Goal: Task Accomplishment & Management: Manage account settings

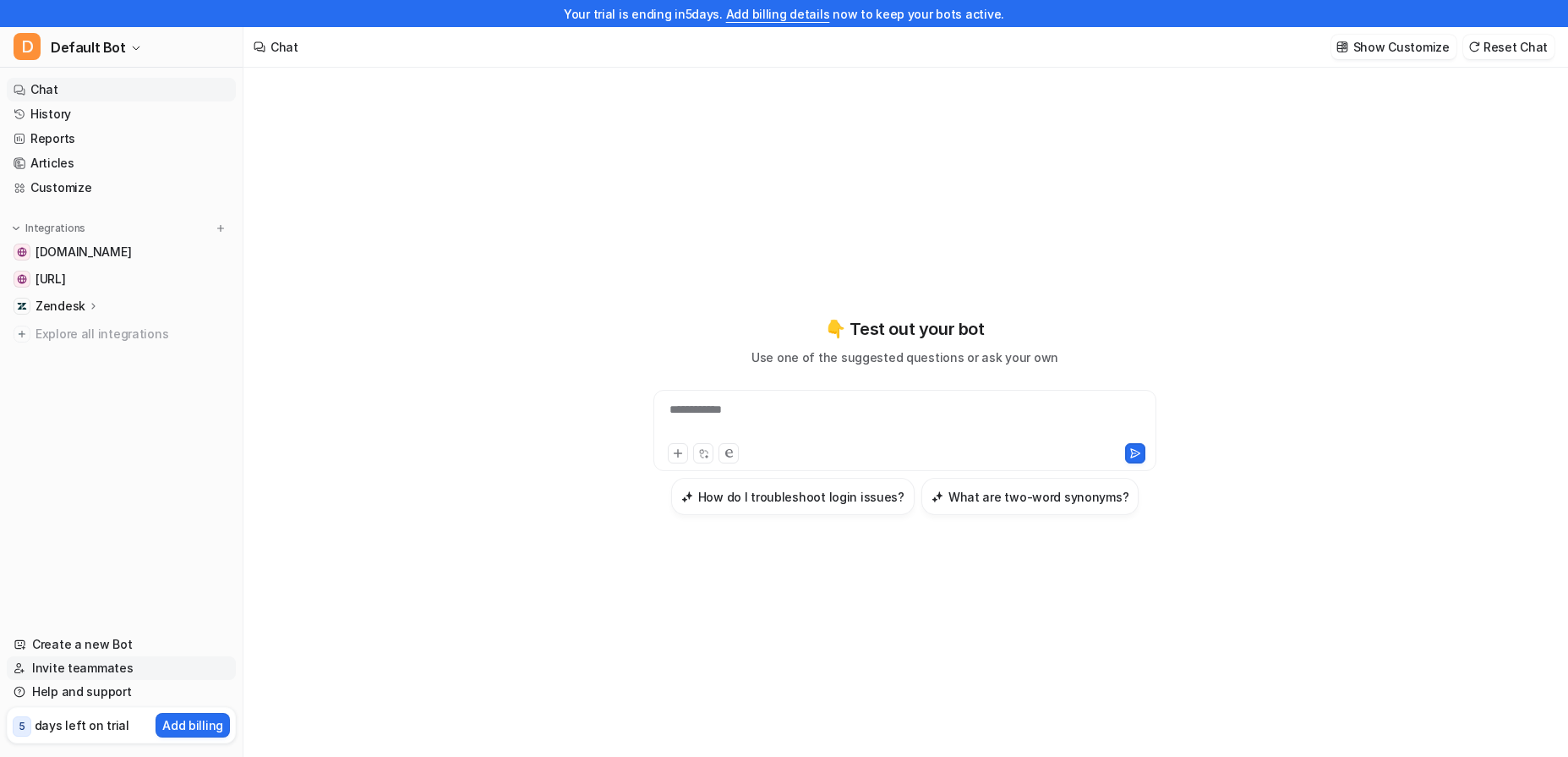
click at [72, 667] on link "Invite teammates" at bounding box center [121, 668] width 229 height 24
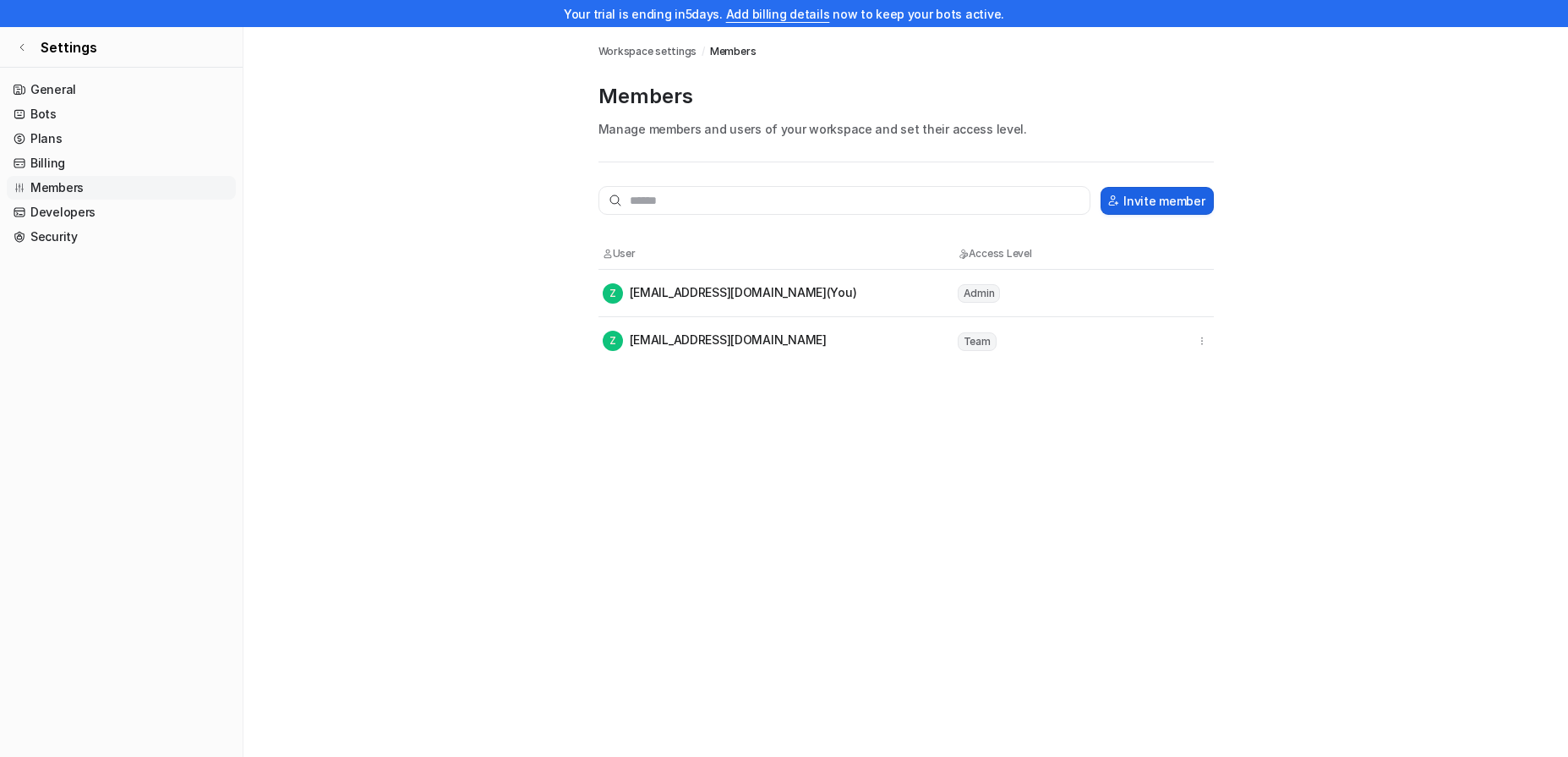
click at [1197, 198] on button "Invite member" at bounding box center [1157, 200] width 113 height 27
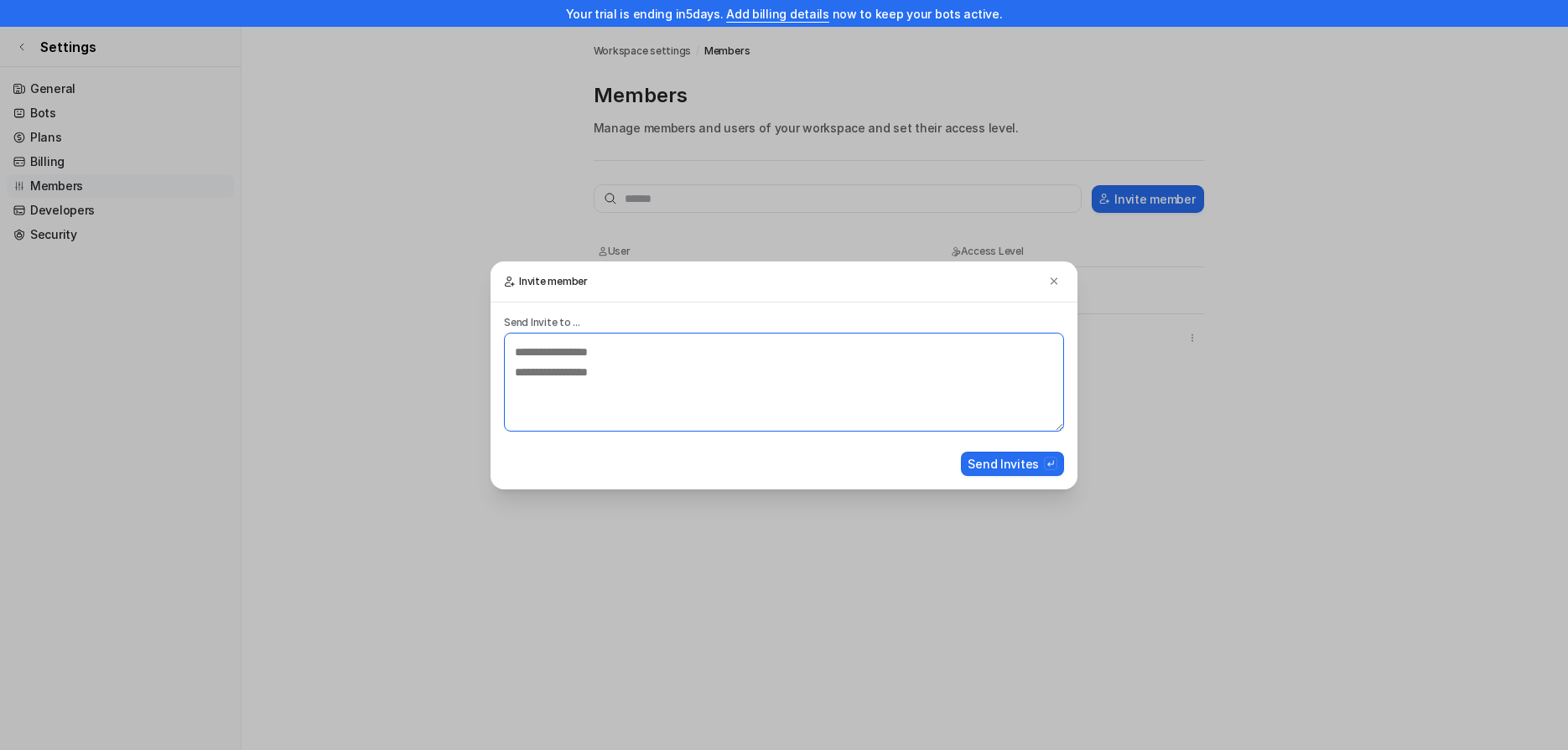
click at [811, 381] on textarea at bounding box center [784, 382] width 560 height 99
drag, startPoint x: 578, startPoint y: 363, endPoint x: 419, endPoint y: 339, distance: 160.8
click at [504, 339] on textarea "********" at bounding box center [784, 382] width 560 height 99
paste textarea "**********"
type textarea "**********"
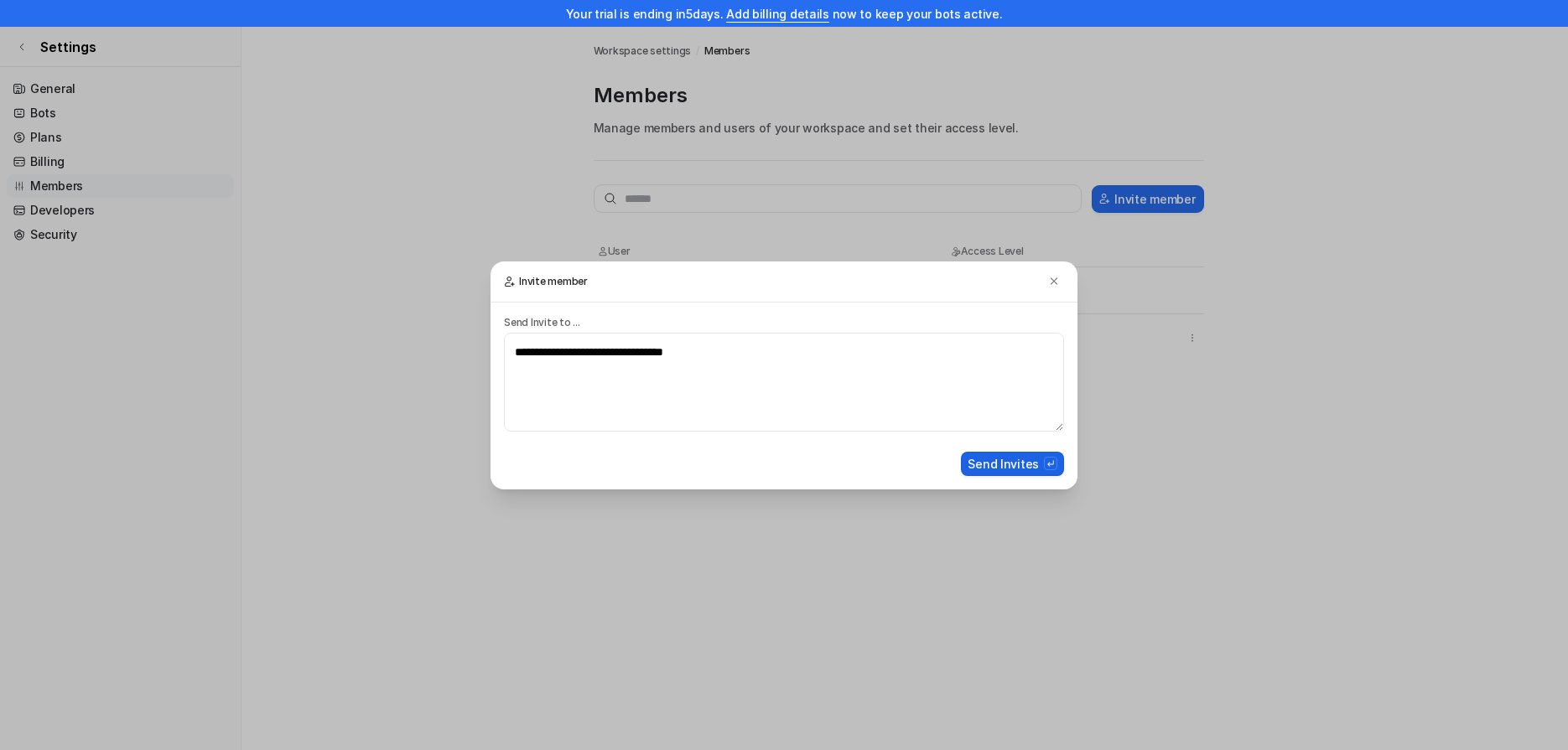
click at [1035, 461] on button "Send Invites" at bounding box center [1012, 463] width 103 height 24
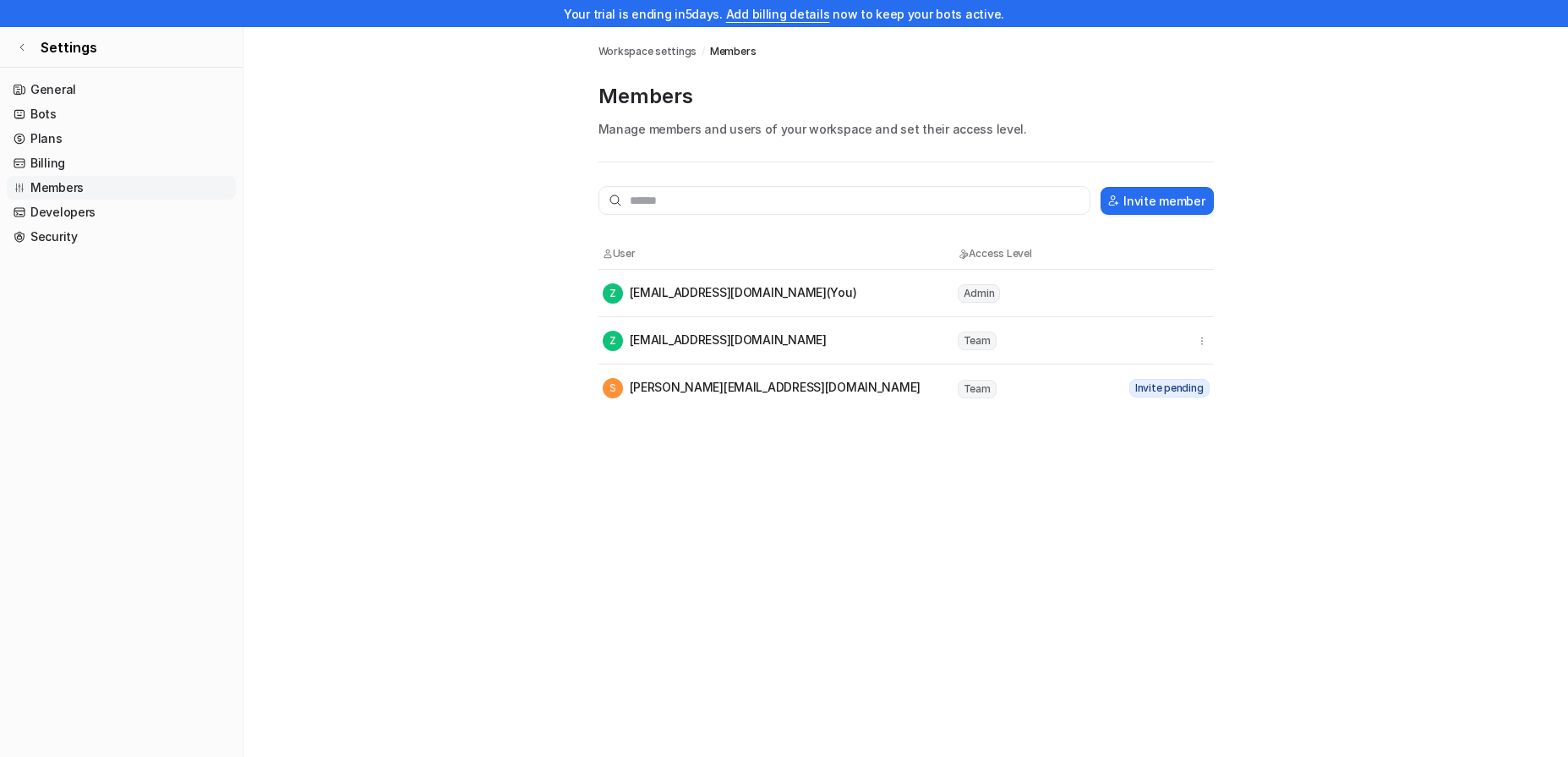
click at [506, 357] on main "Workspace settings / Members Members Manage members and users of your workspace…" at bounding box center [906, 220] width 1325 height 385
click at [467, 341] on main "Workspace settings / Members Members Manage members and users of your workspace…" at bounding box center [906, 220] width 1325 height 385
click at [37, 70] on div "Settings General Bots Plans Billing Members Developers Security" at bounding box center [122, 392] width 243 height 730
click at [39, 81] on link "General" at bounding box center [121, 89] width 229 height 24
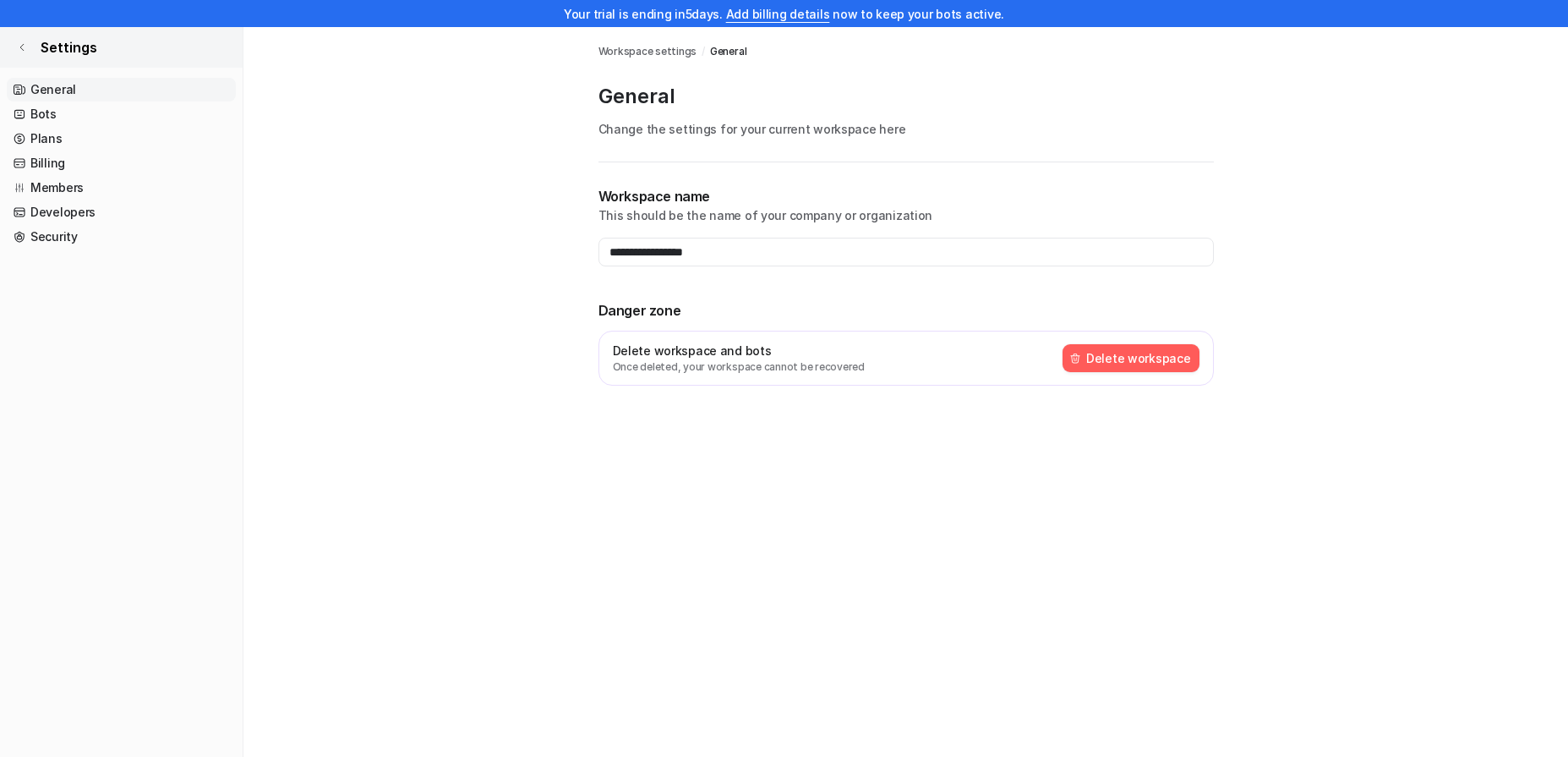
click at [15, 53] on link "Settings" at bounding box center [121, 47] width 242 height 40
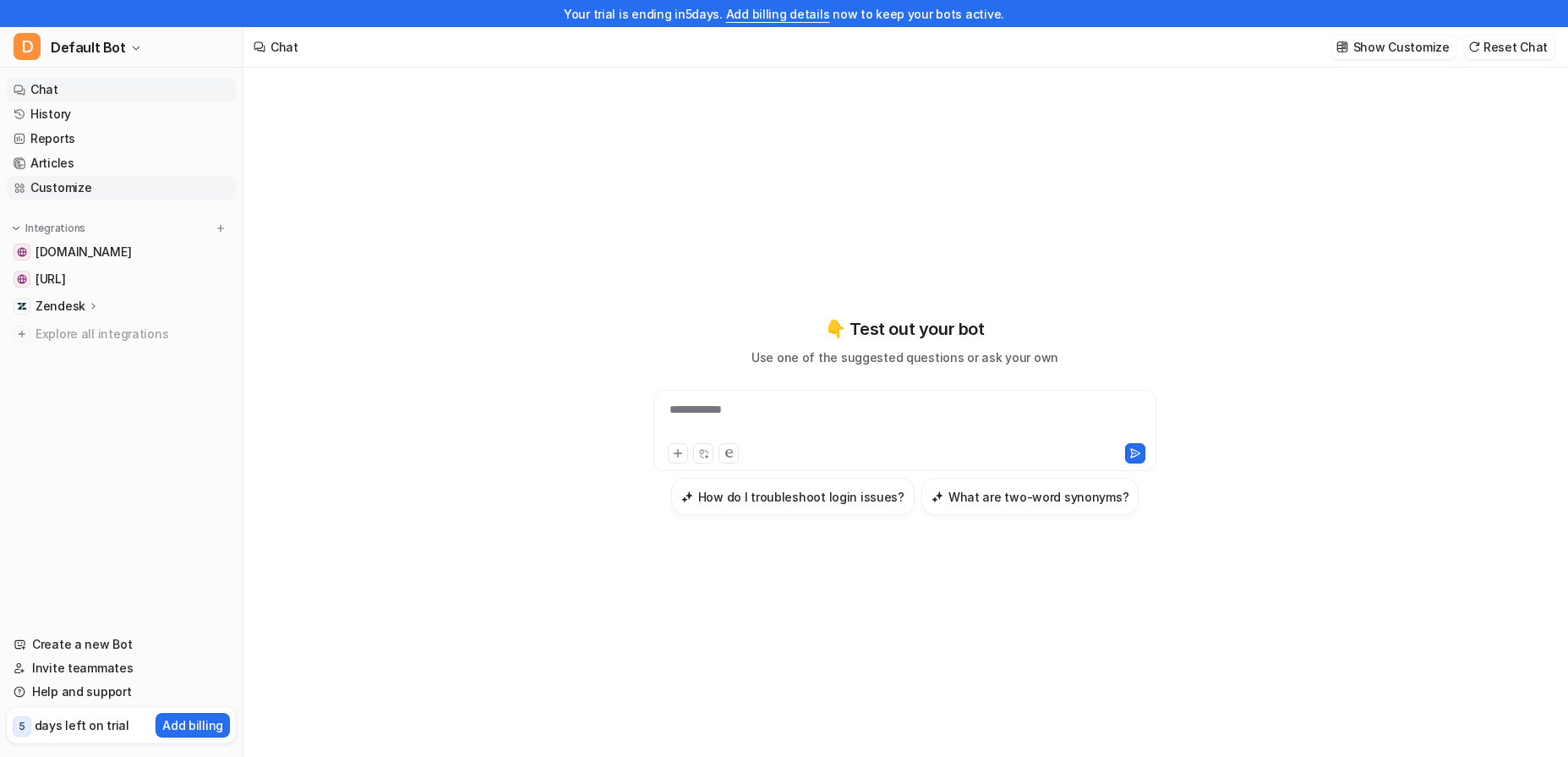
click at [52, 189] on link "Customize" at bounding box center [121, 188] width 229 height 24
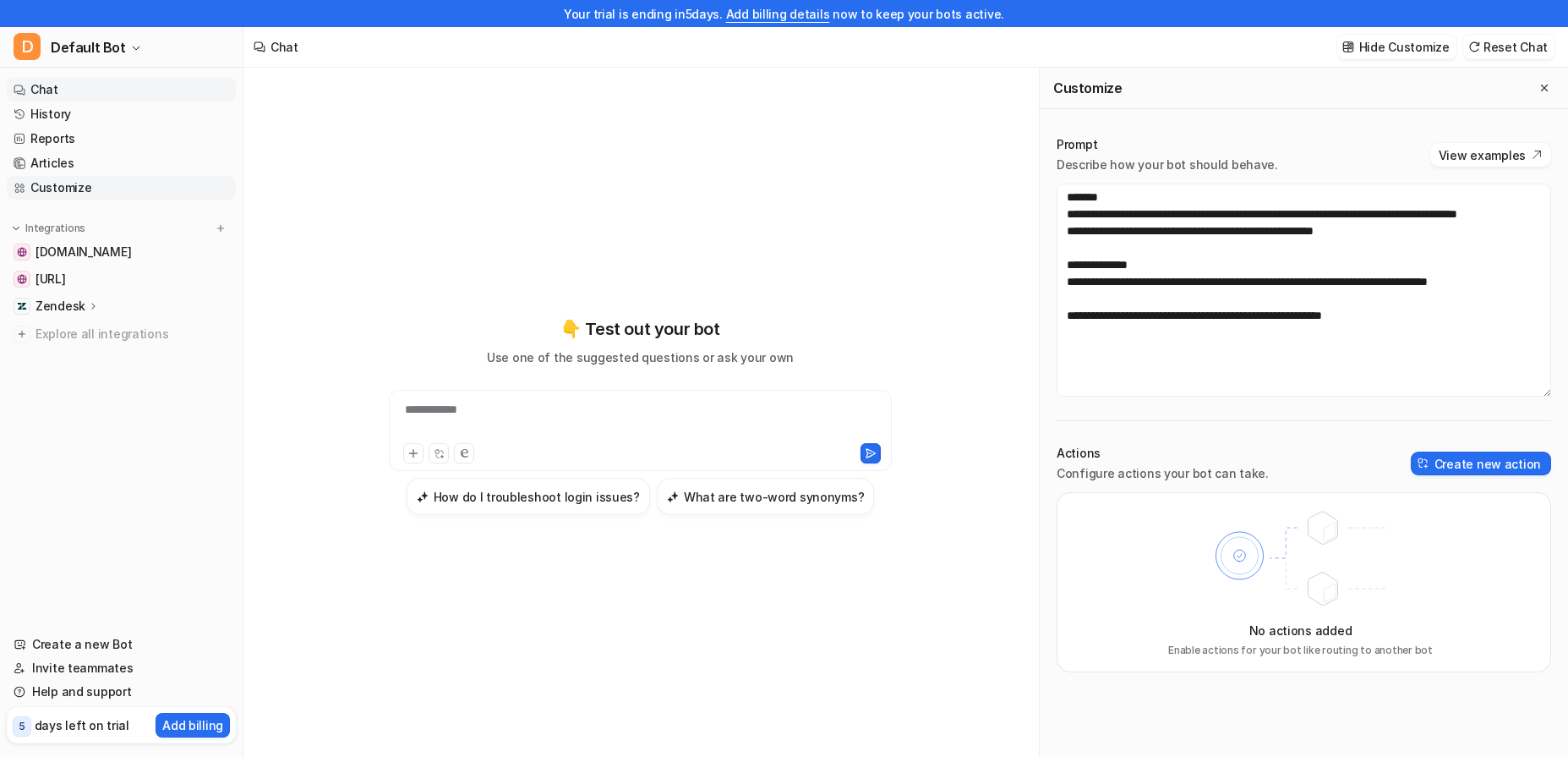
click at [51, 190] on link "Customize" at bounding box center [121, 188] width 229 height 24
click at [222, 229] on img at bounding box center [221, 229] width 12 height 12
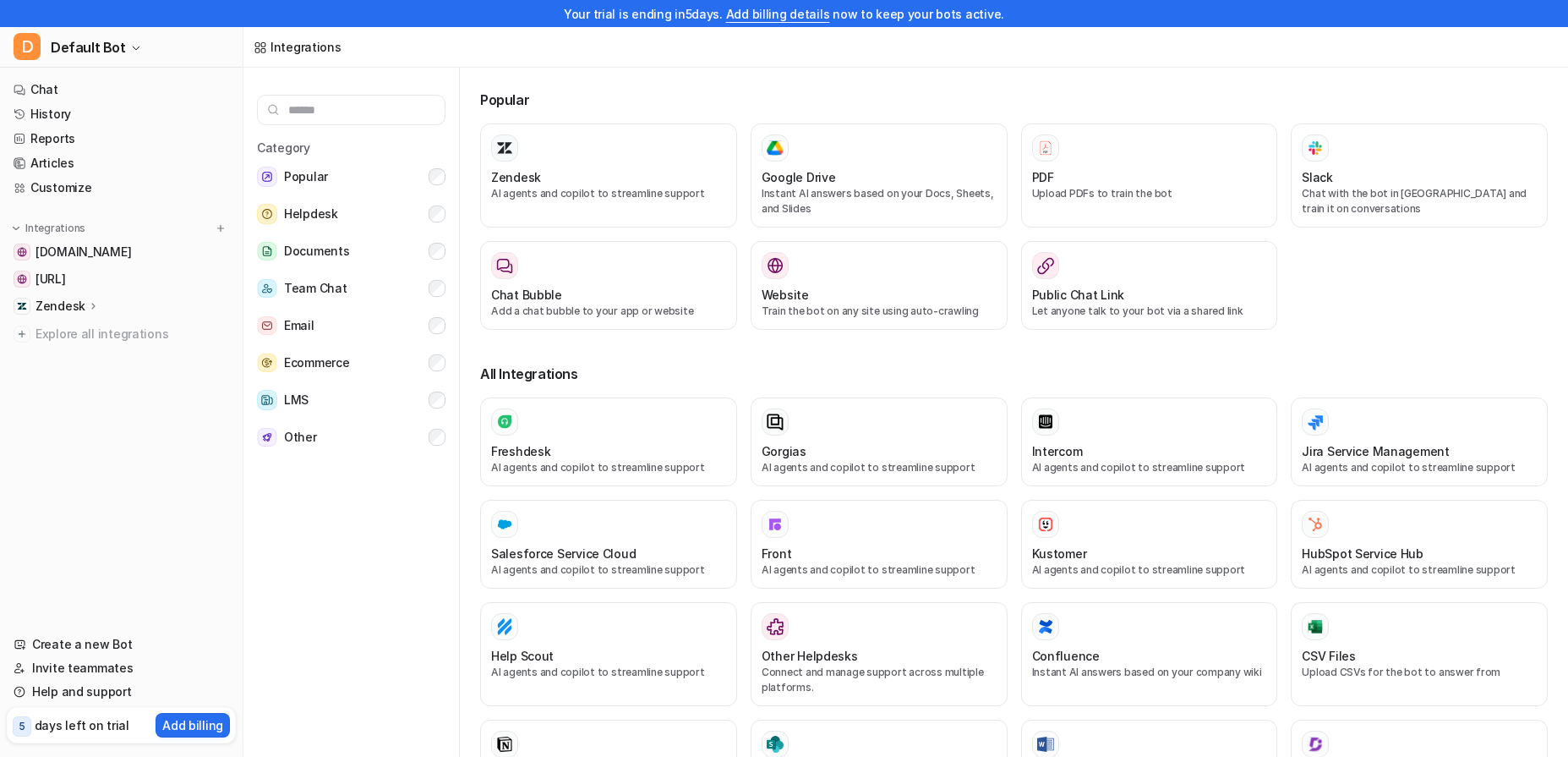
click at [145, 415] on nav "Chat History Reports Articles Customize Integrations [DOMAIN_NAME] [DOMAIN_NAME…" at bounding box center [121, 345] width 242 height 548
